Goal: Navigation & Orientation: Find specific page/section

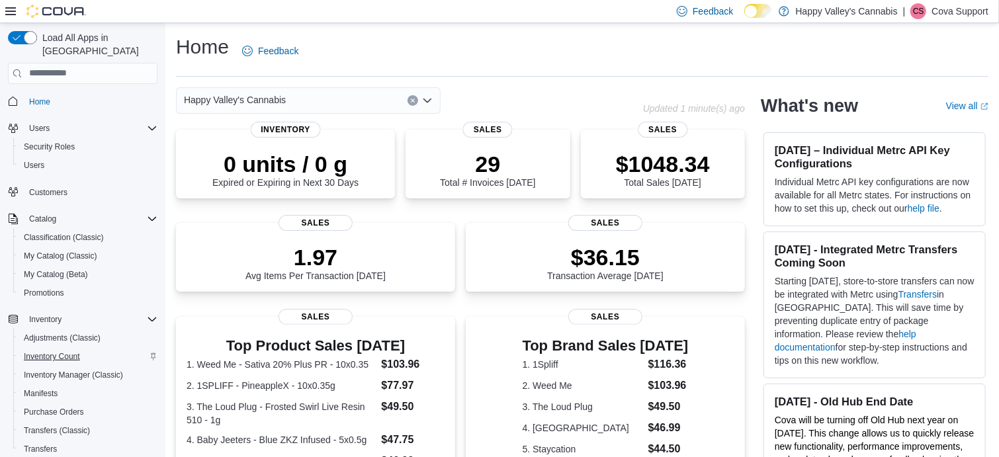
scroll to position [191, 0]
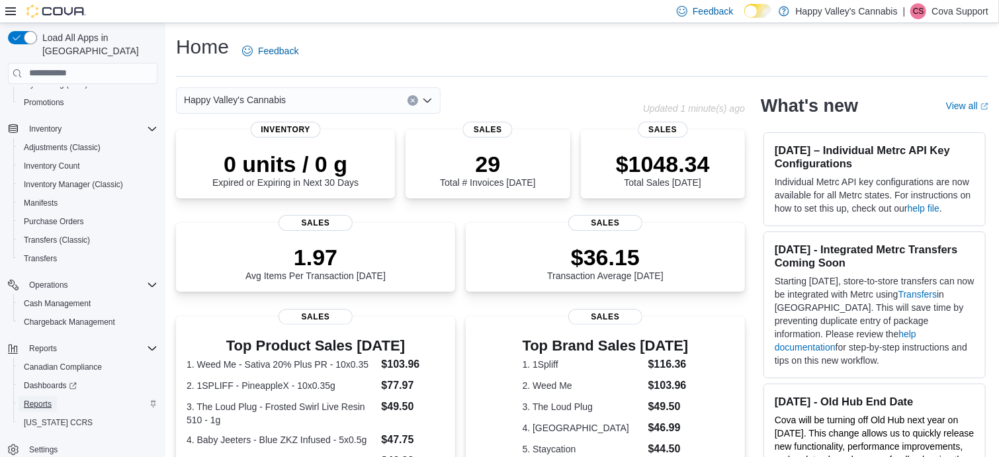
click at [45, 399] on span "Reports" at bounding box center [38, 404] width 28 height 11
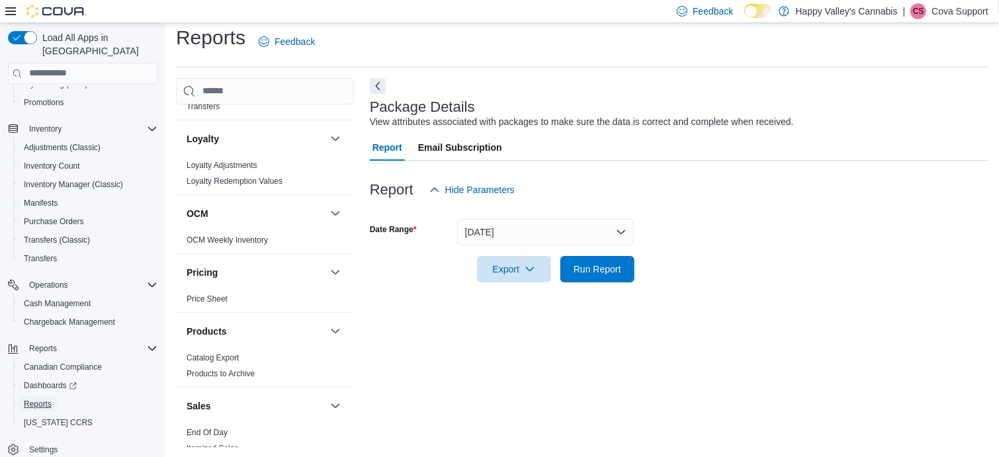
scroll to position [879, 0]
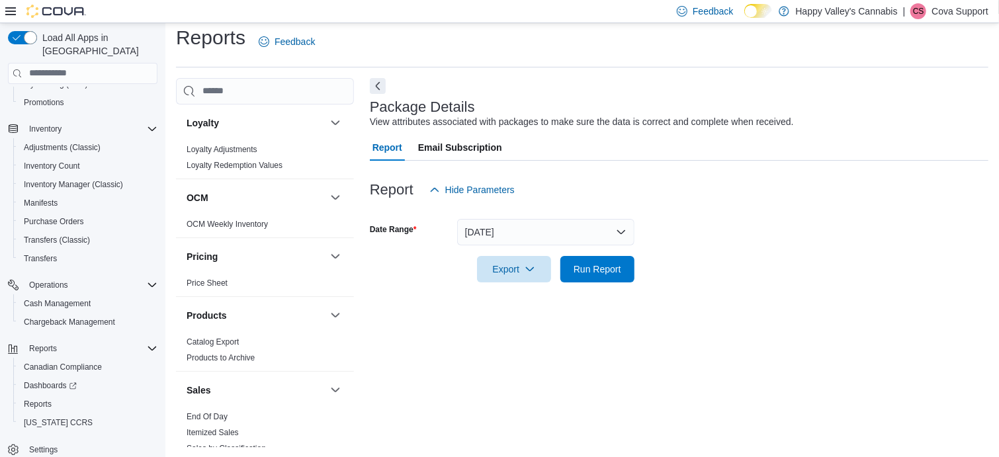
click at [944, 8] on p "Cova Support" at bounding box center [960, 11] width 57 height 16
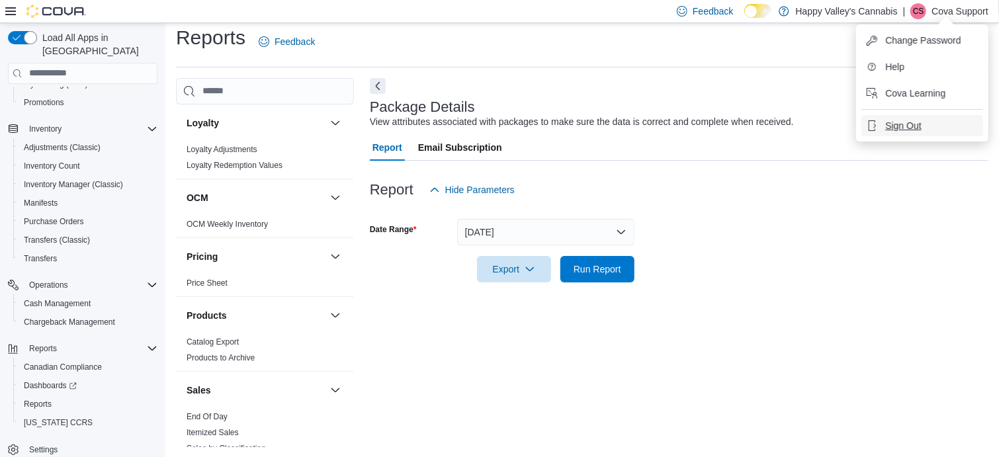
click at [904, 133] on button "Sign Out" at bounding box center [923, 125] width 122 height 21
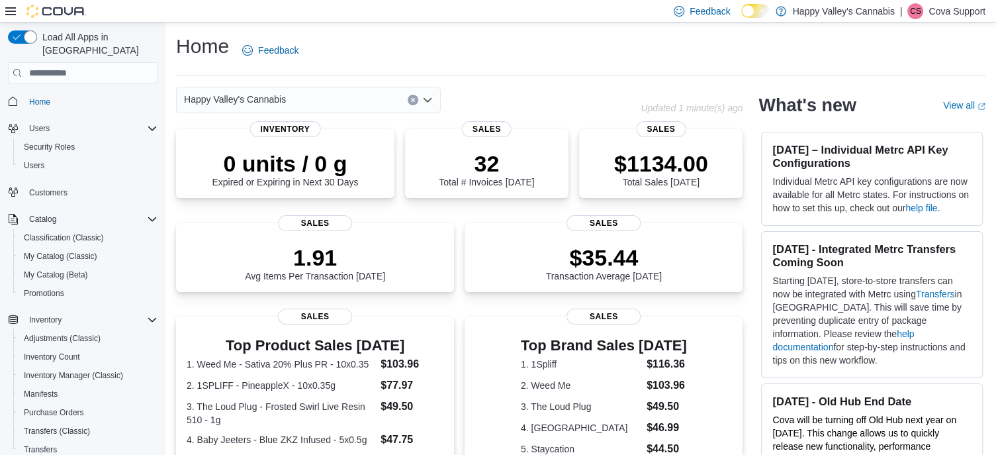
click at [950, 7] on p "Cova Support" at bounding box center [957, 11] width 57 height 16
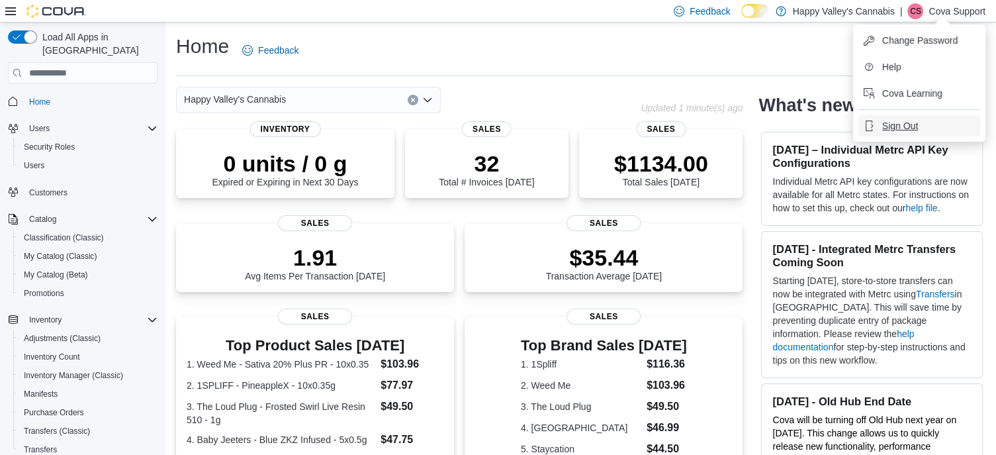
click at [884, 123] on span "Sign Out" at bounding box center [900, 125] width 36 height 13
